Goal: Navigation & Orientation: Find specific page/section

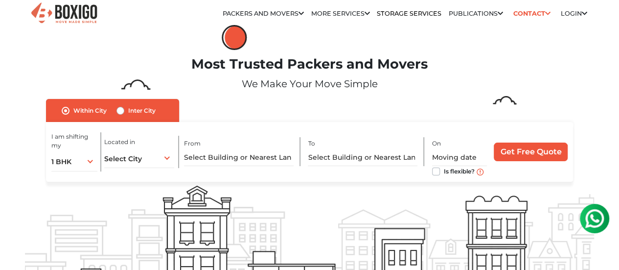
click at [0, 0] on link "House Shifting" at bounding box center [0, 0] width 0 height 0
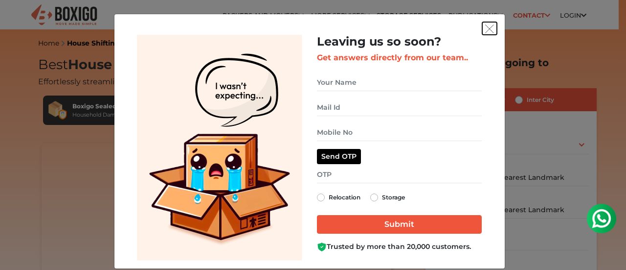
click at [485, 29] on img "get free quote dialog" at bounding box center [489, 28] width 9 height 9
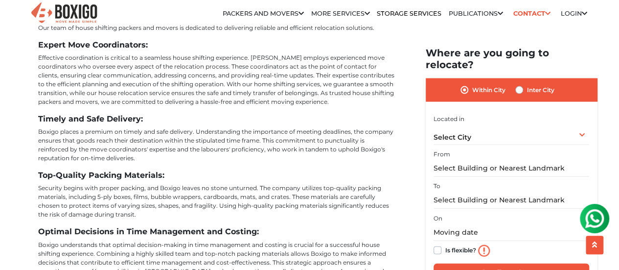
scroll to position [2832, 0]
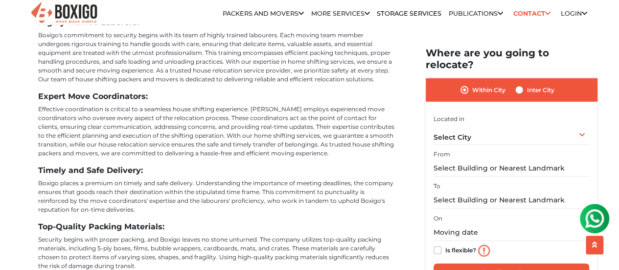
click at [280, 128] on p "Effective coordination is critical to a seamless house shifting experience. Box…" at bounding box center [216, 131] width 357 height 53
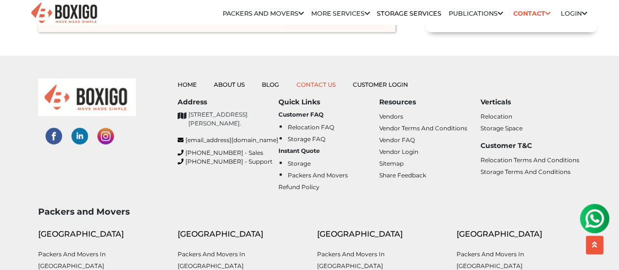
scroll to position [3068, 0]
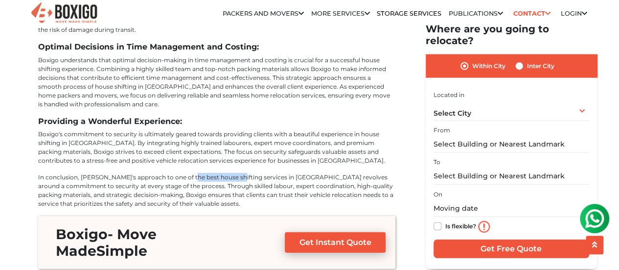
drag, startPoint x: 187, startPoint y: 167, endPoint x: 232, endPoint y: 168, distance: 45.0
click at [232, 173] on p "In conclusion, Boxigo's approach to one of the best house shifting services in …" at bounding box center [216, 190] width 357 height 35
click at [211, 173] on p "In conclusion, Boxigo's approach to one of the best house shifting services in …" at bounding box center [216, 190] width 357 height 35
drag, startPoint x: 189, startPoint y: 167, endPoint x: 228, endPoint y: 165, distance: 39.2
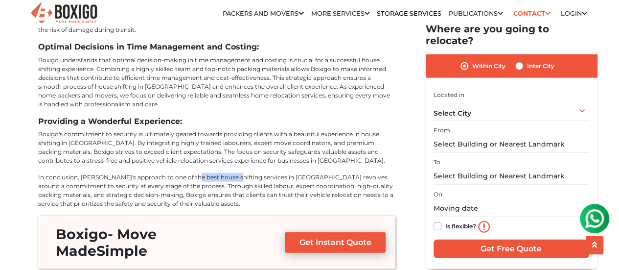
click at [228, 173] on p "In conclusion, Boxigo's approach to one of the best house shifting services in …" at bounding box center [216, 190] width 357 height 35
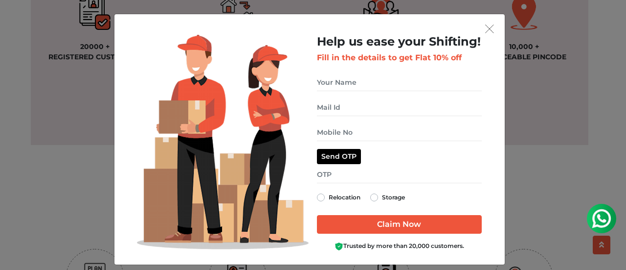
scroll to position [8, 0]
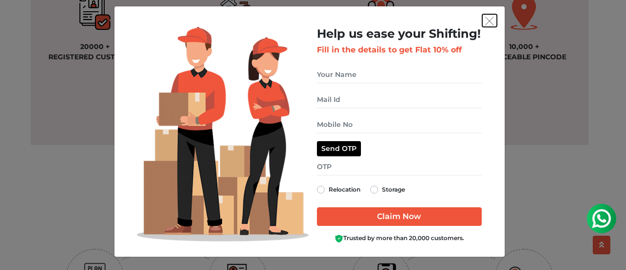
click at [487, 18] on img "get free quote dialog" at bounding box center [489, 21] width 9 height 9
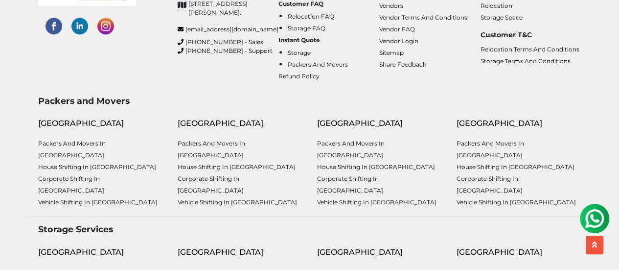
scroll to position [2629, 0]
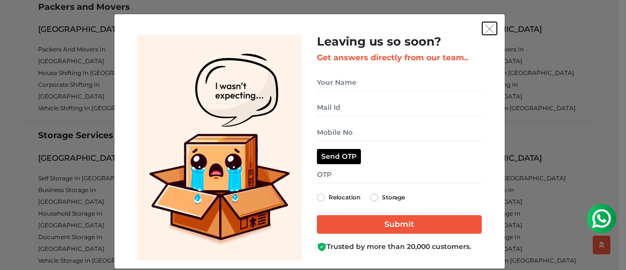
click at [488, 30] on img "get free quote dialog" at bounding box center [489, 28] width 9 height 9
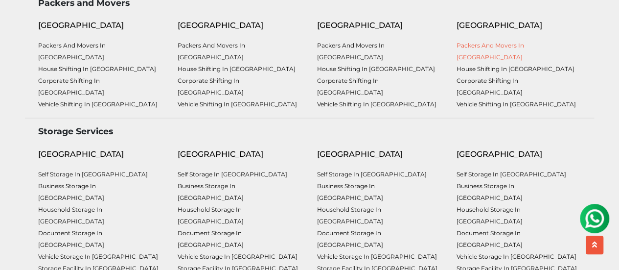
click at [494, 58] on link "Packers and Movers in [GEOGRAPHIC_DATA]" at bounding box center [490, 51] width 68 height 19
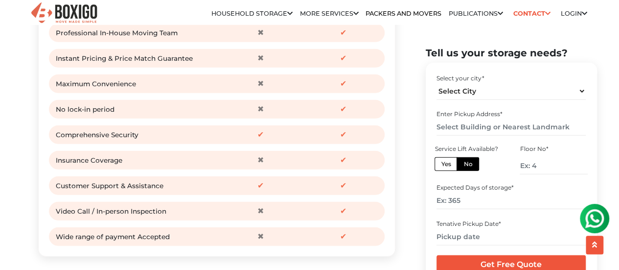
scroll to position [1539, 0]
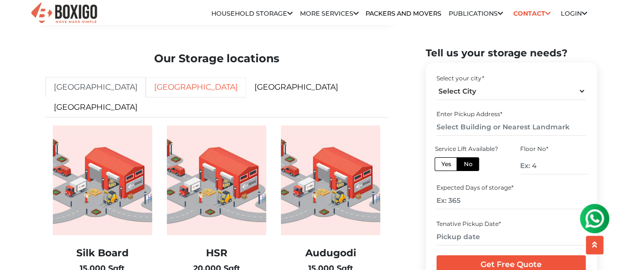
click at [146, 97] on link "[GEOGRAPHIC_DATA]" at bounding box center [196, 87] width 100 height 21
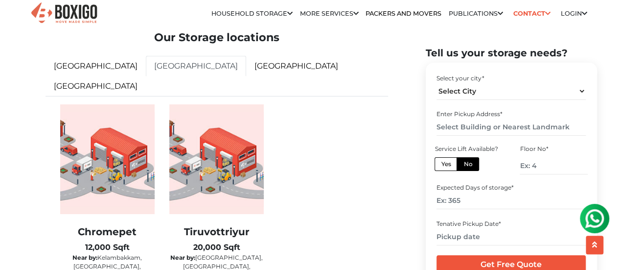
scroll to position [1542, 0]
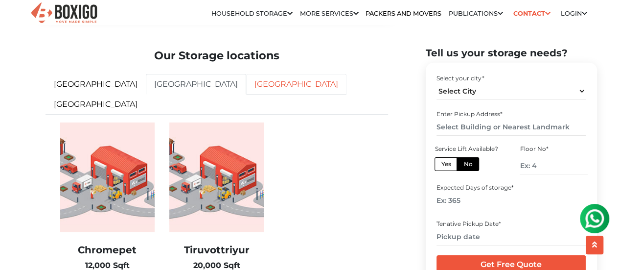
click at [246, 94] on link "hyderabad" at bounding box center [296, 84] width 100 height 21
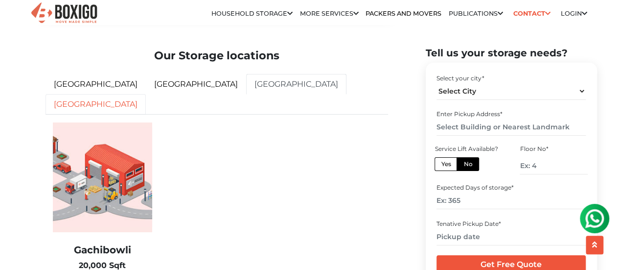
click at [146, 101] on link "[GEOGRAPHIC_DATA]" at bounding box center [95, 104] width 100 height 21
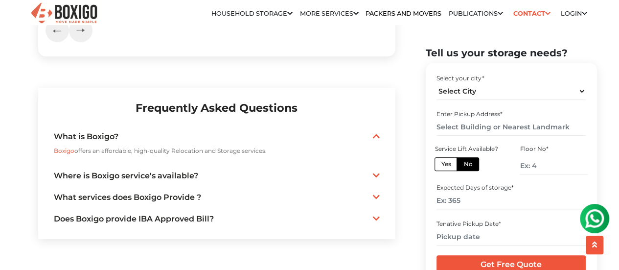
scroll to position [2094, 0]
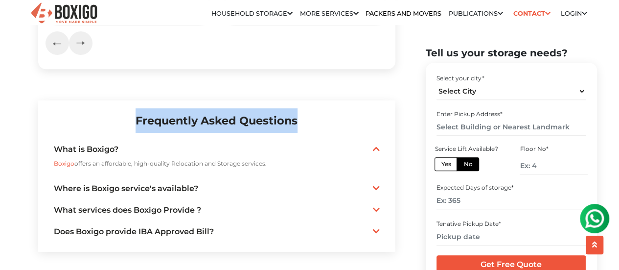
drag, startPoint x: 303, startPoint y: 107, endPoint x: 124, endPoint y: 112, distance: 179.1
click at [124, 112] on h2 "Frequently Asked Questions" at bounding box center [217, 120] width 326 height 24
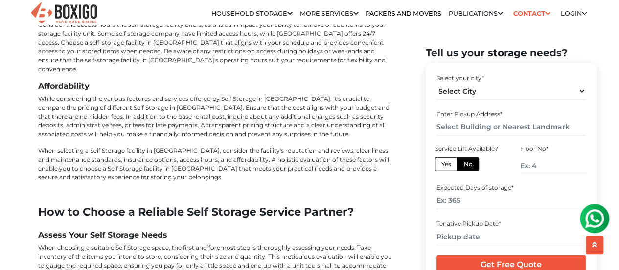
scroll to position [2938, 0]
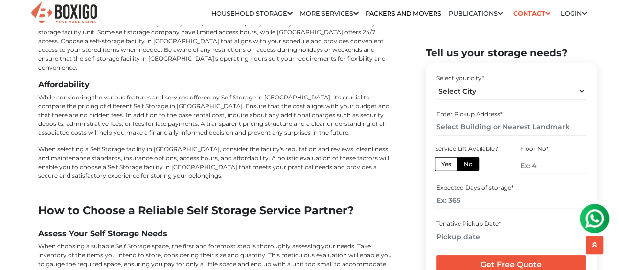
click at [149, 145] on p "When selecting a Self Storage facility in India, consider the facility's reputa…" at bounding box center [216, 162] width 357 height 35
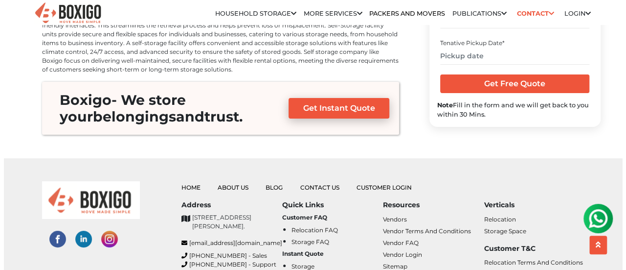
scroll to position [3410, 0]
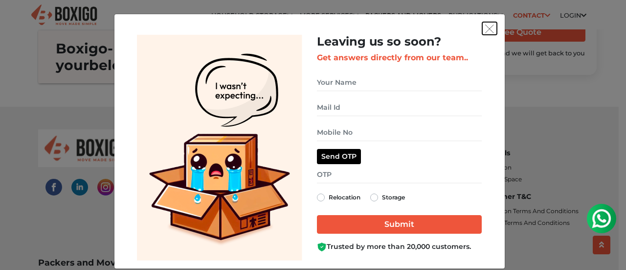
click at [492, 28] on button "get free quote dialog" at bounding box center [489, 28] width 15 height 13
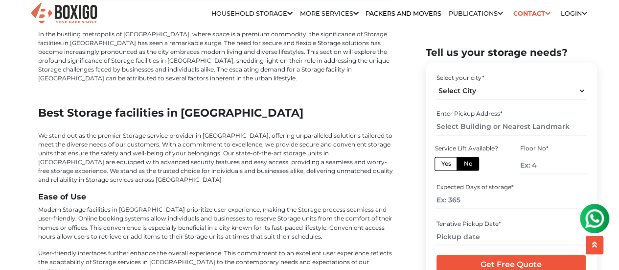
scroll to position [2462, 0]
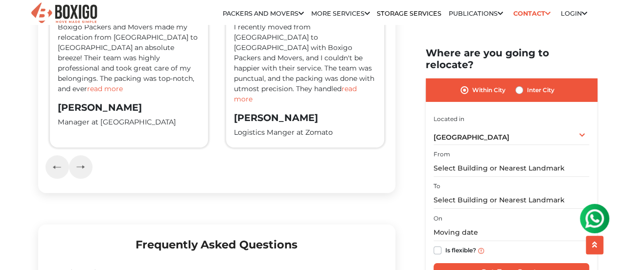
scroll to position [1888, 0]
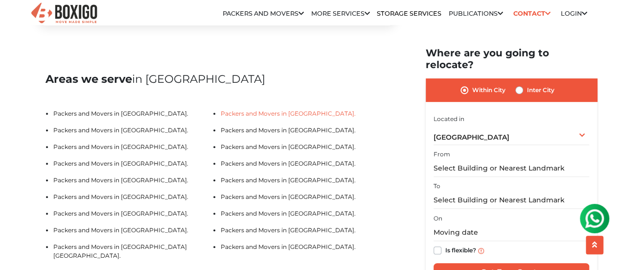
click at [289, 117] on link "Packers and Movers in [GEOGRAPHIC_DATA]." at bounding box center [288, 113] width 135 height 7
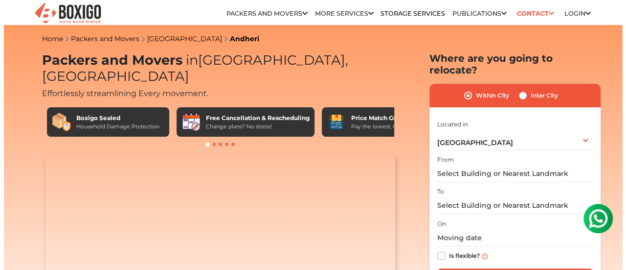
scroll to position [236, 0]
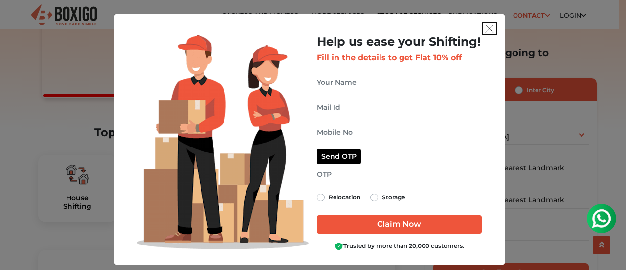
click at [485, 30] on img "get free quote dialog" at bounding box center [489, 28] width 9 height 9
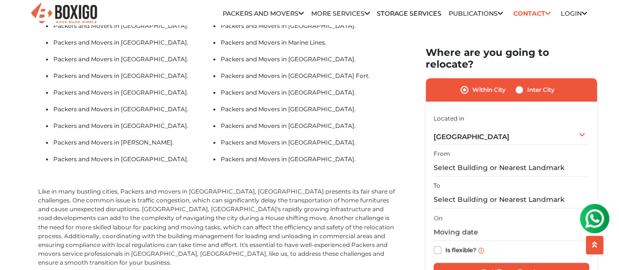
scroll to position [2558, 0]
drag, startPoint x: 120, startPoint y: 187, endPoint x: 213, endPoint y: 187, distance: 92.9
click at [213, 187] on p "Like in many bustling cities, Packers and movers in [GEOGRAPHIC_DATA], [GEOGRAP…" at bounding box center [216, 225] width 357 height 79
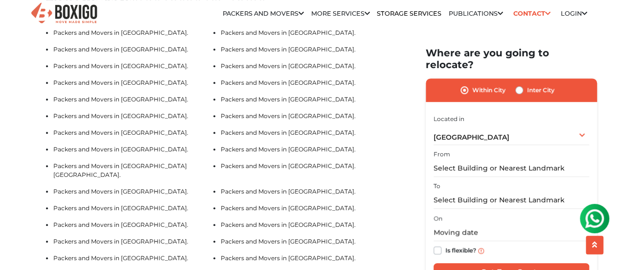
scroll to position [1761, 0]
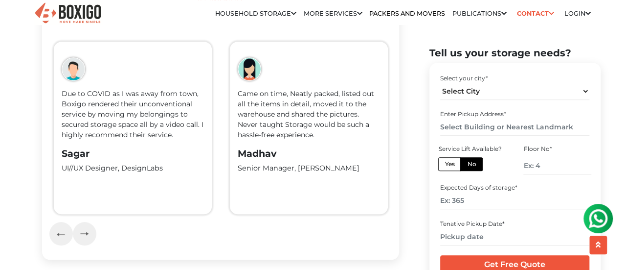
scroll to position [2124, 0]
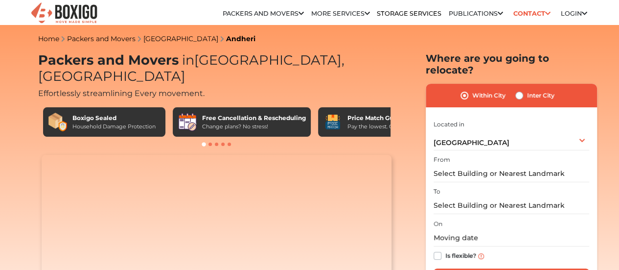
click at [278, 68] on span "in [GEOGRAPHIC_DATA], [GEOGRAPHIC_DATA]" at bounding box center [191, 68] width 306 height 32
